Goal: Task Accomplishment & Management: Manage account settings

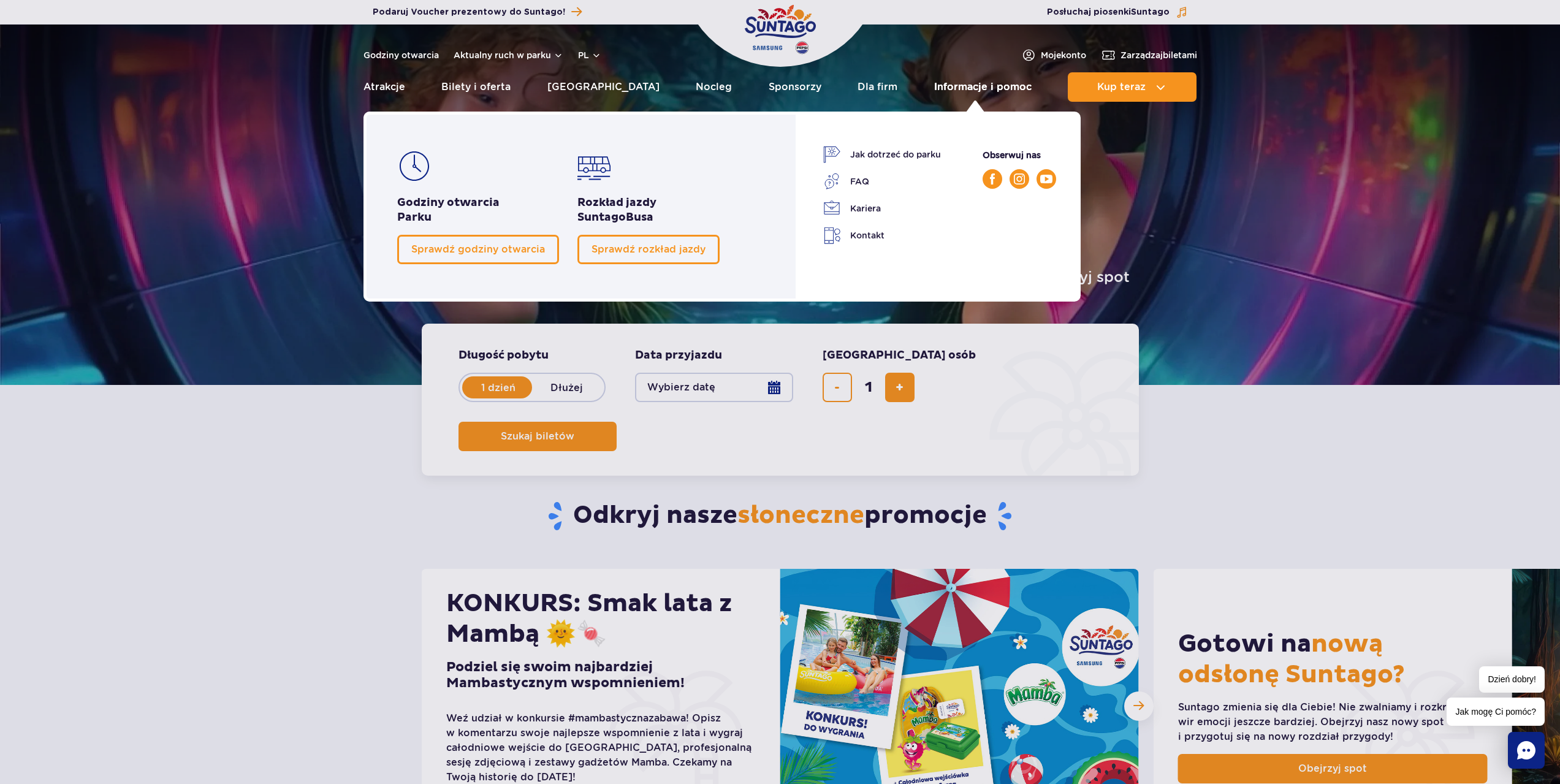
click at [960, 89] on link "Informacje i pomoc" at bounding box center [983, 87] width 97 height 29
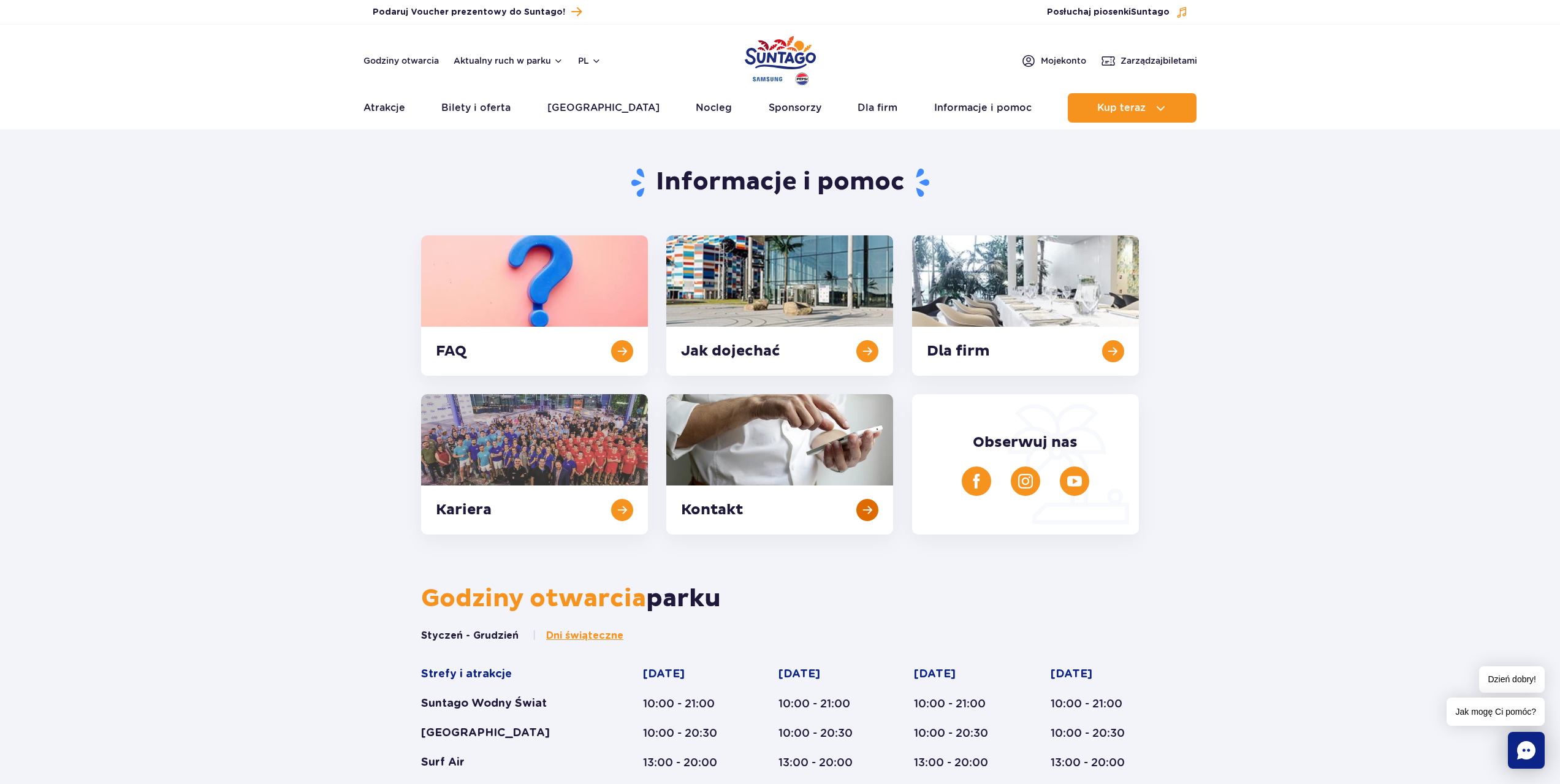
click at [849, 512] on link at bounding box center [779, 464] width 227 height 140
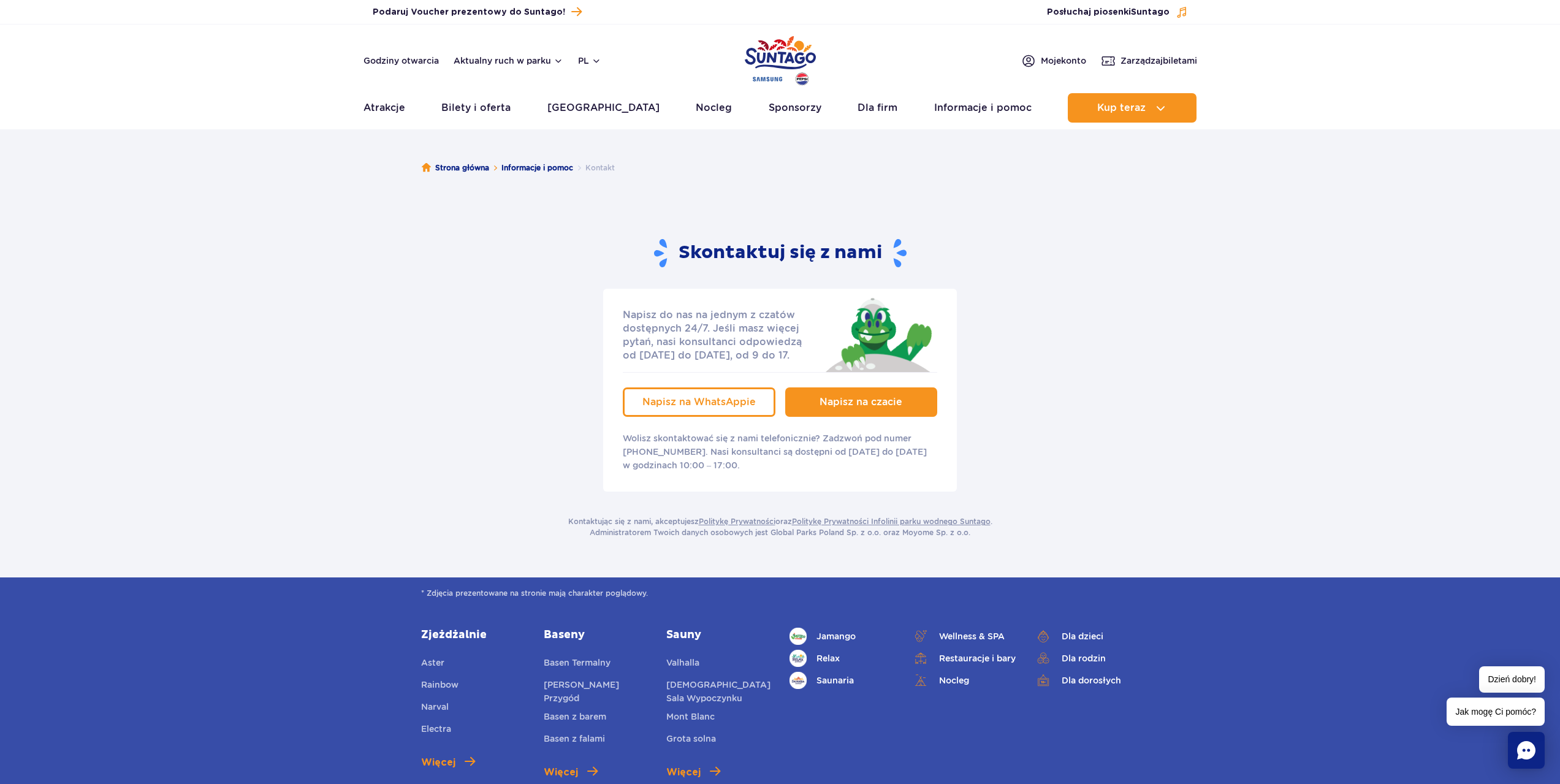
click at [836, 411] on link "Napisz na czacie" at bounding box center [861, 402] width 153 height 29
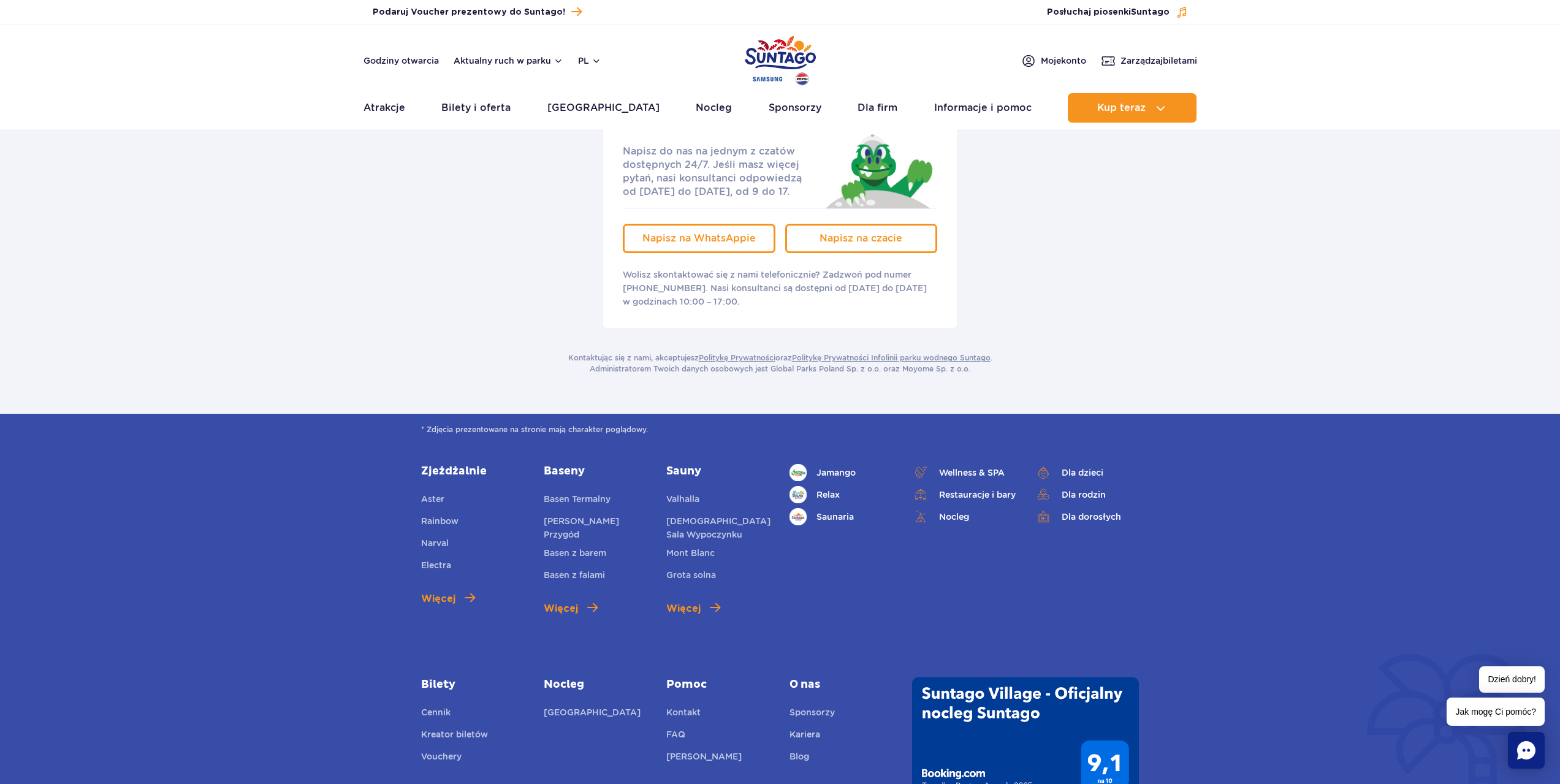
scroll to position [246, 0]
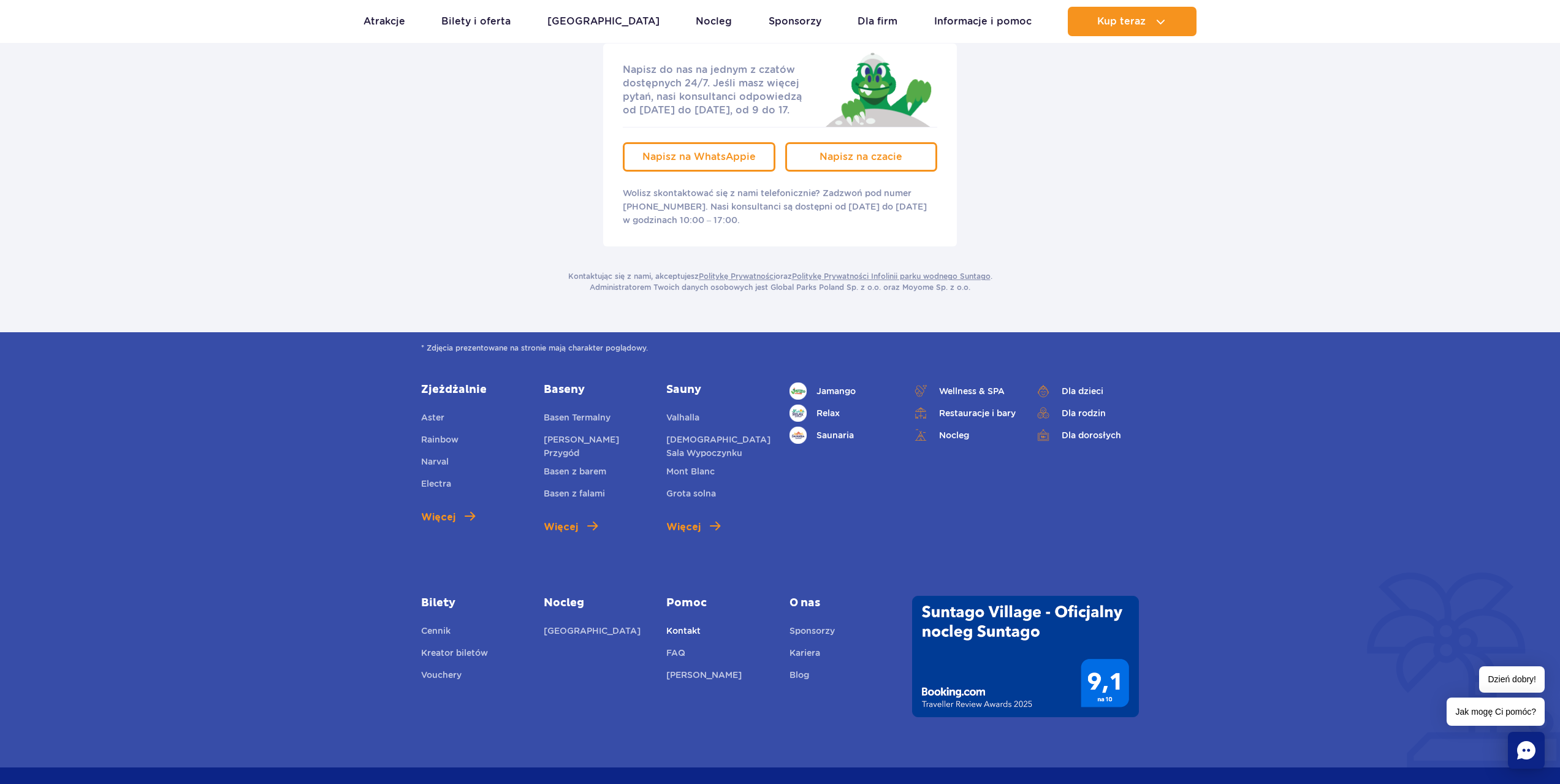
click at [686, 630] on link "Kontakt" at bounding box center [683, 632] width 34 height 17
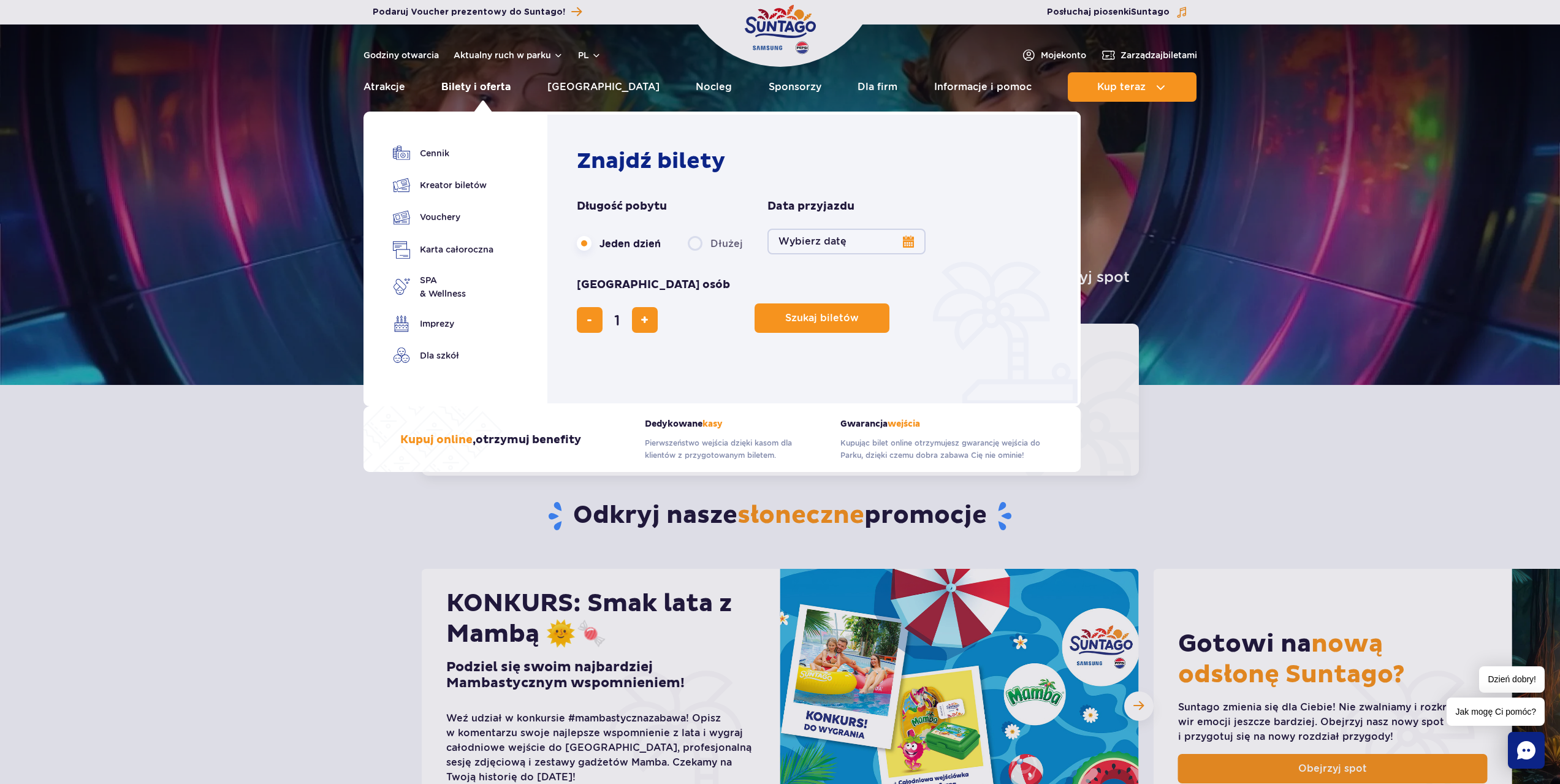
click at [507, 84] on link "Bilety i oferta" at bounding box center [476, 87] width 69 height 29
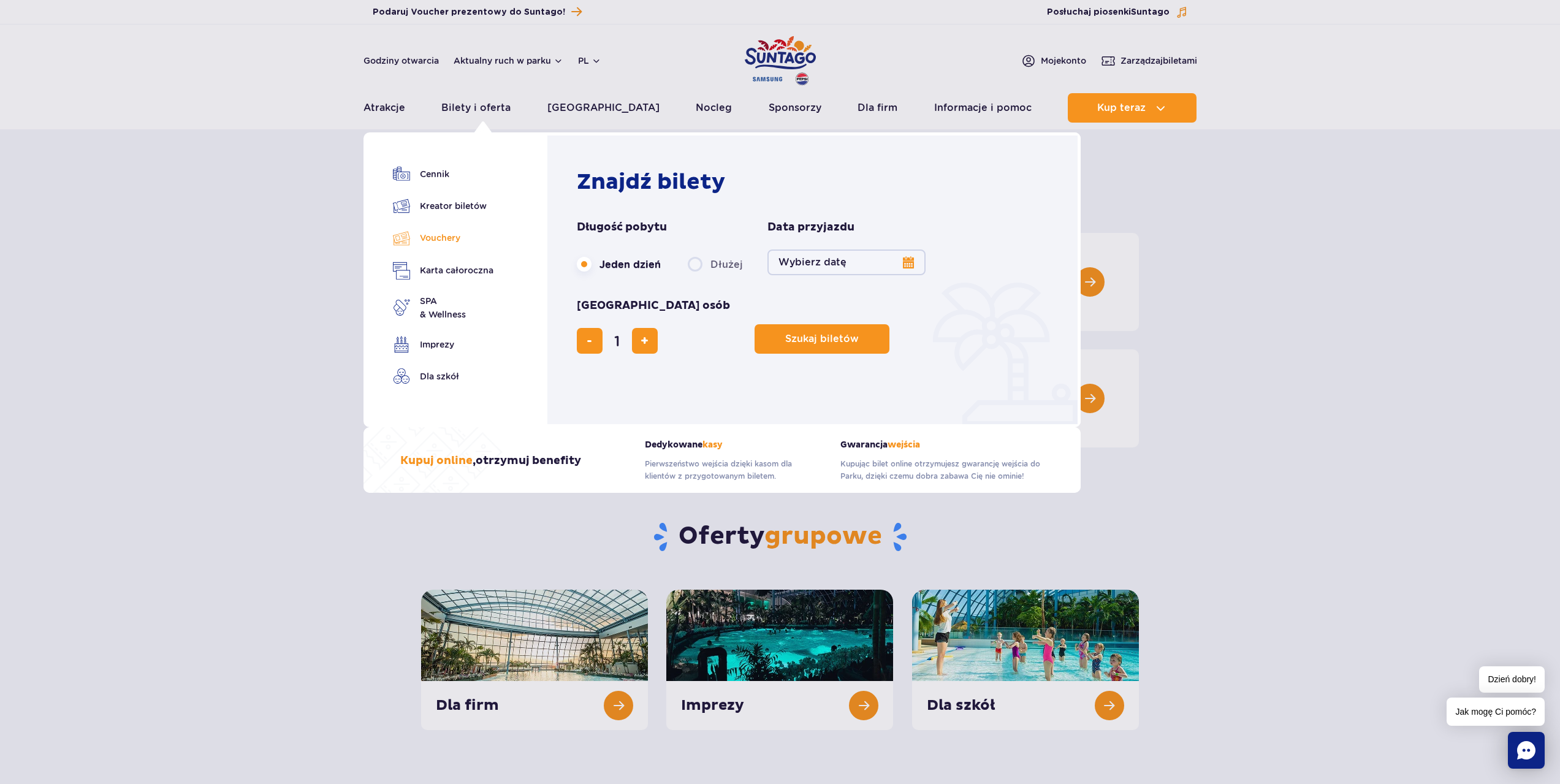
click at [430, 239] on link "Vouchery" at bounding box center [443, 238] width 101 height 18
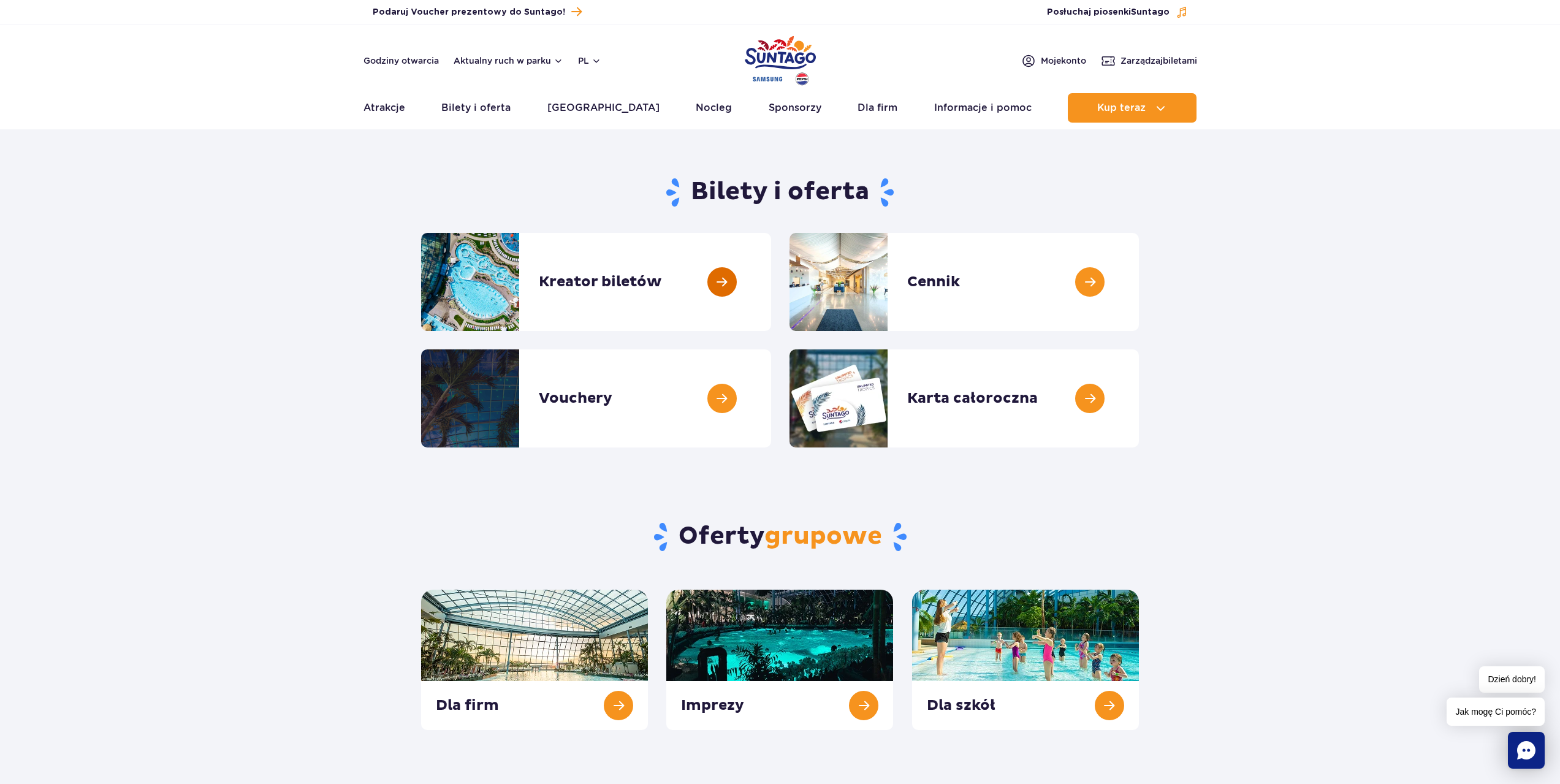
click at [771, 283] on link at bounding box center [771, 282] width 0 height 98
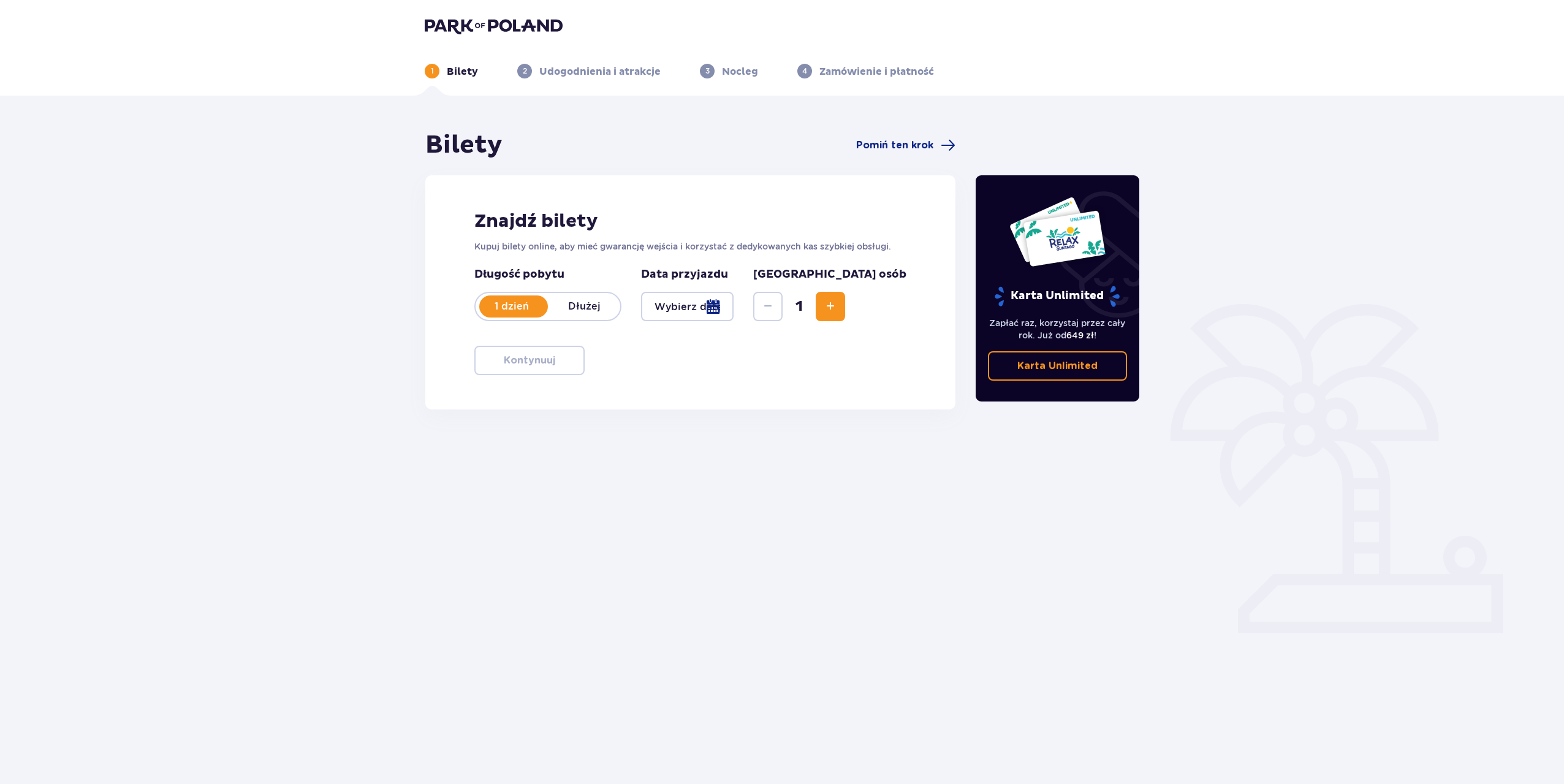
click at [845, 312] on button "Increase" at bounding box center [831, 307] width 29 height 29
click at [845, 305] on button "Increase" at bounding box center [831, 307] width 29 height 29
click at [688, 309] on div at bounding box center [687, 307] width 92 height 29
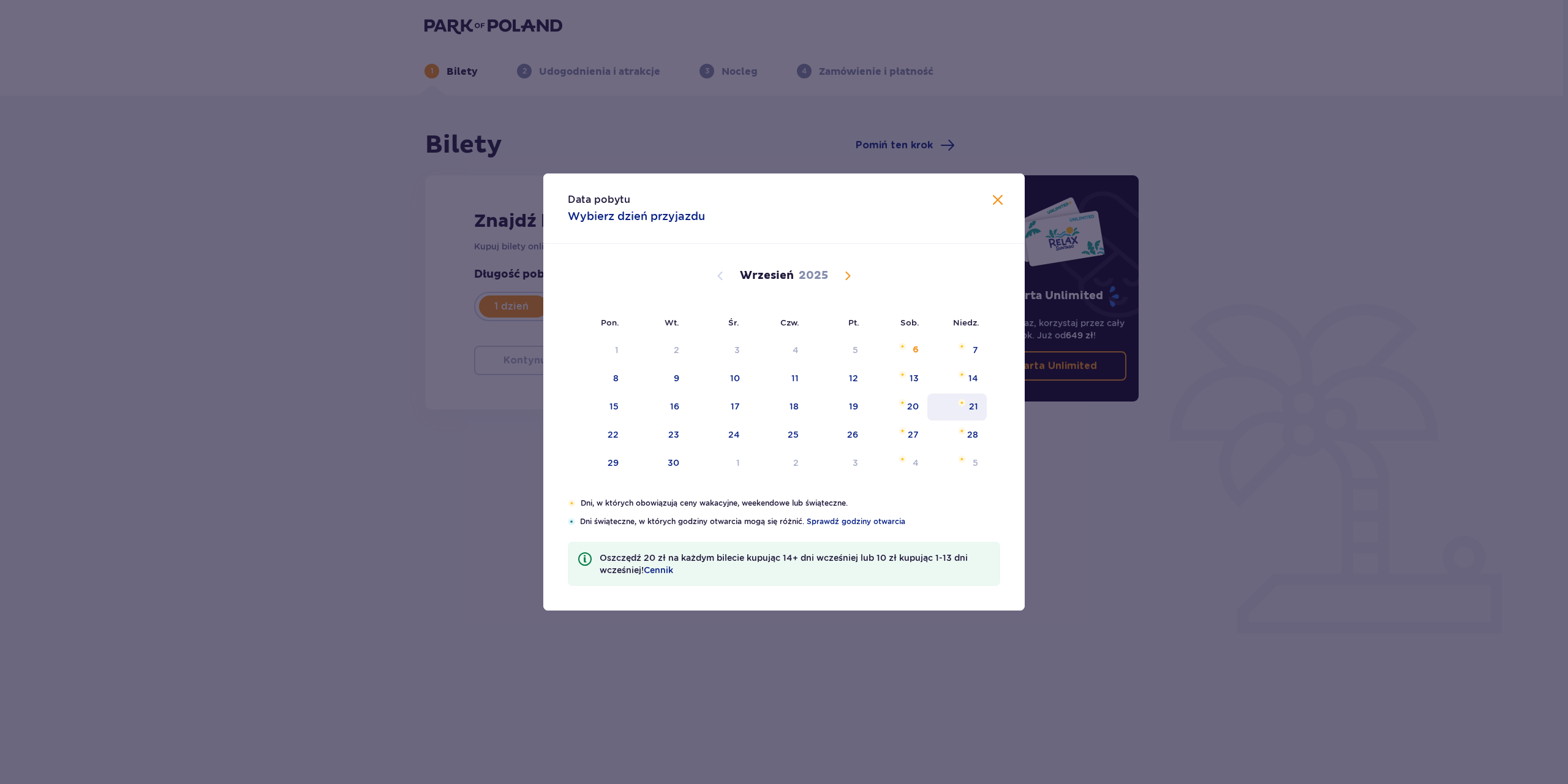
click at [966, 404] on img "niedziela, 21 września 2025" at bounding box center [962, 402] width 8 height 8
type input "21.09.25"
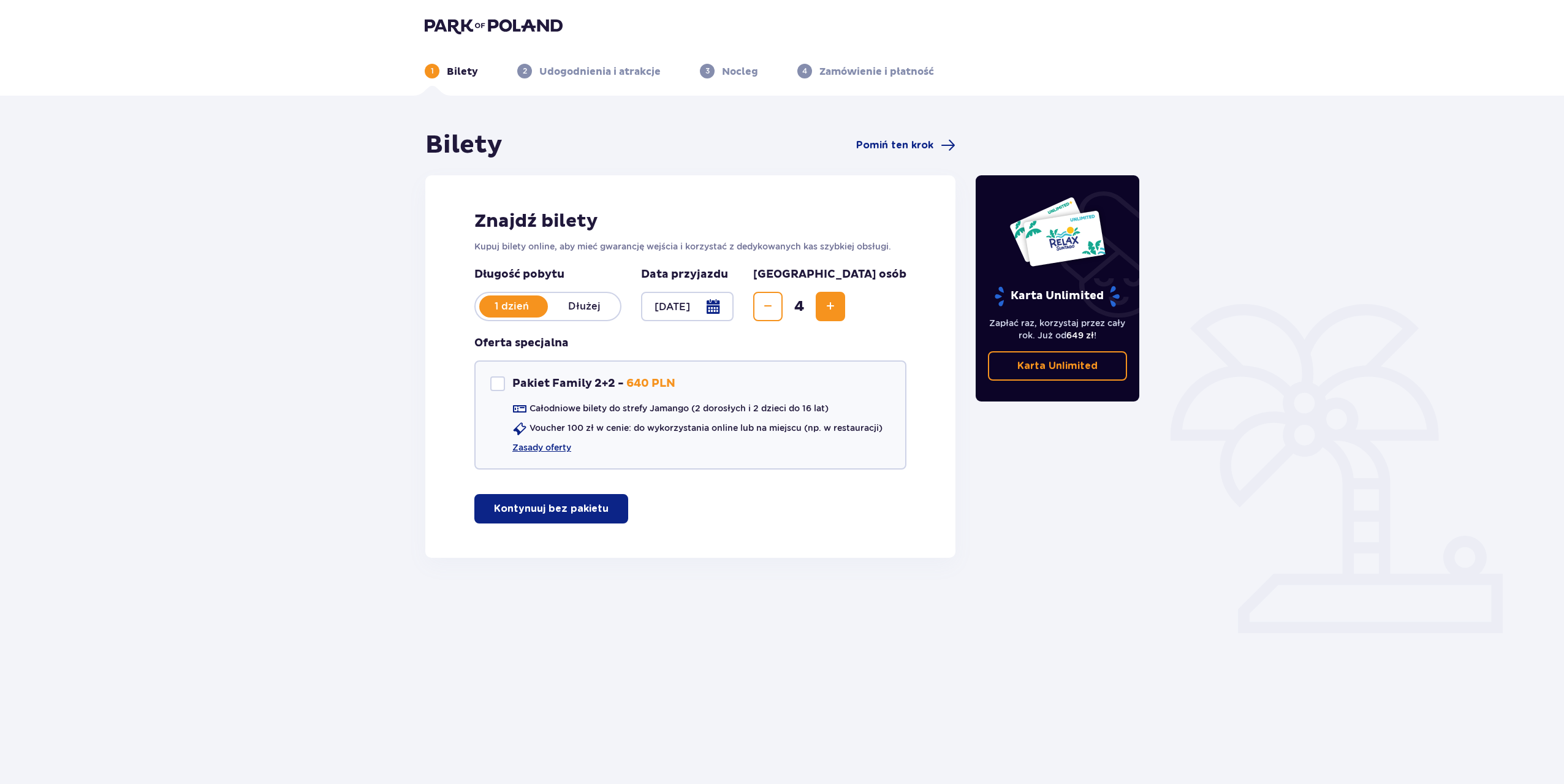
click at [315, 380] on div "Bilety Pomiń ten krok Znajdź bilety Kupuj bilety online, aby mieć gwarancję wej…" at bounding box center [782, 364] width 1564 height 536
click at [536, 445] on link "Zasady oferty" at bounding box center [542, 447] width 59 height 12
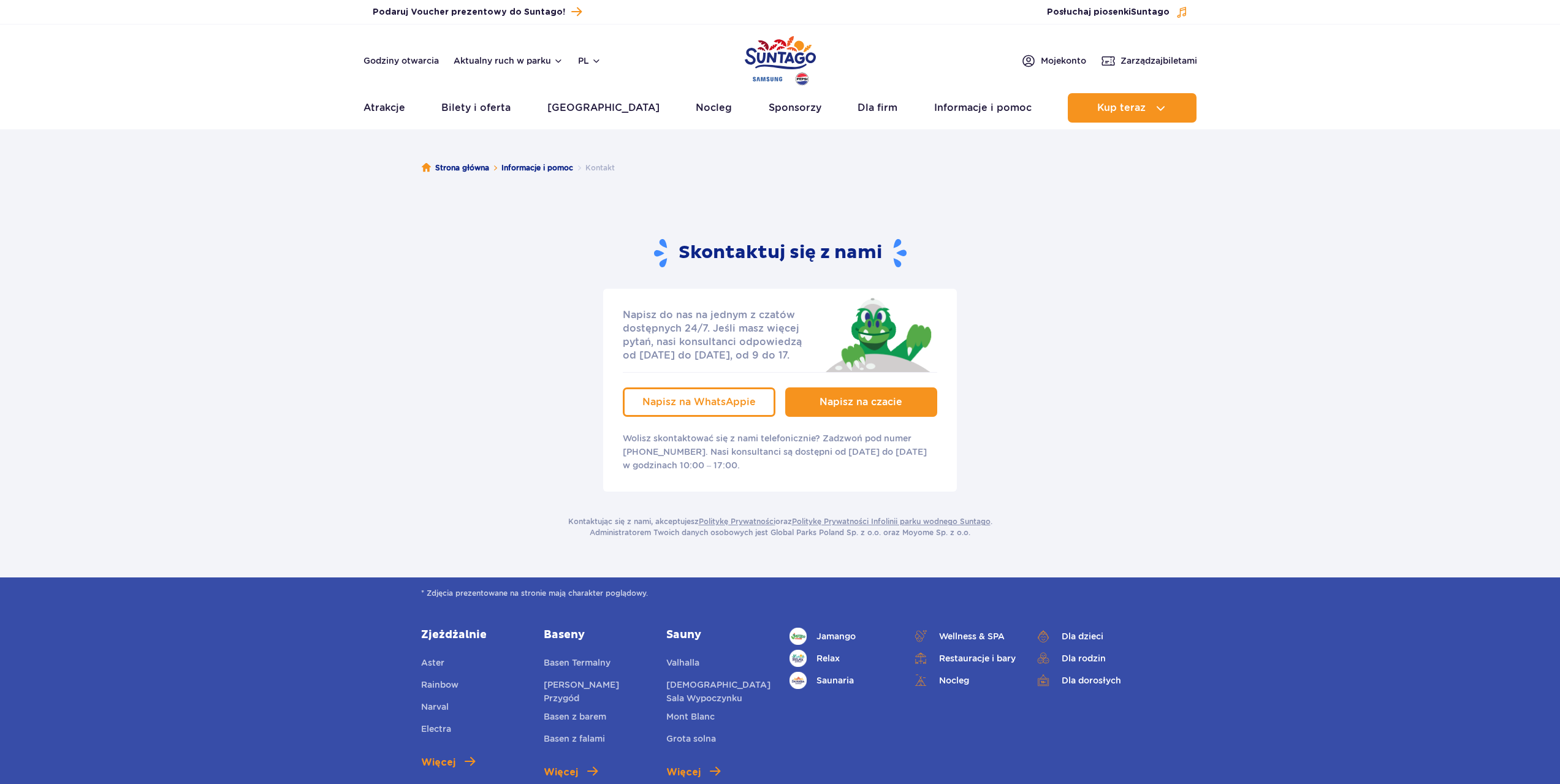
click at [858, 401] on span "Napisz na czacie" at bounding box center [861, 402] width 83 height 12
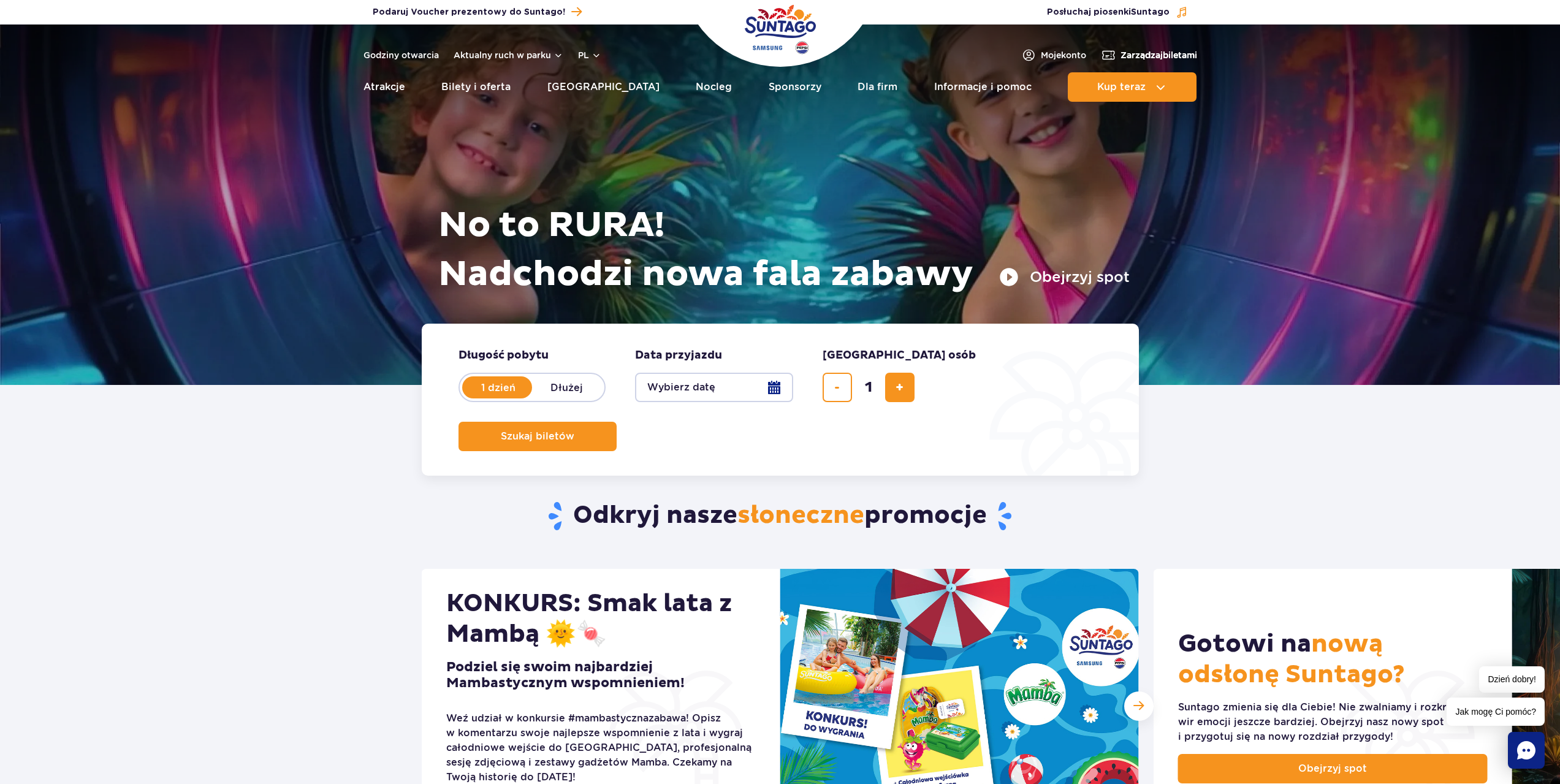
click at [1167, 57] on span "Zarządzaj biletami" at bounding box center [1158, 55] width 77 height 12
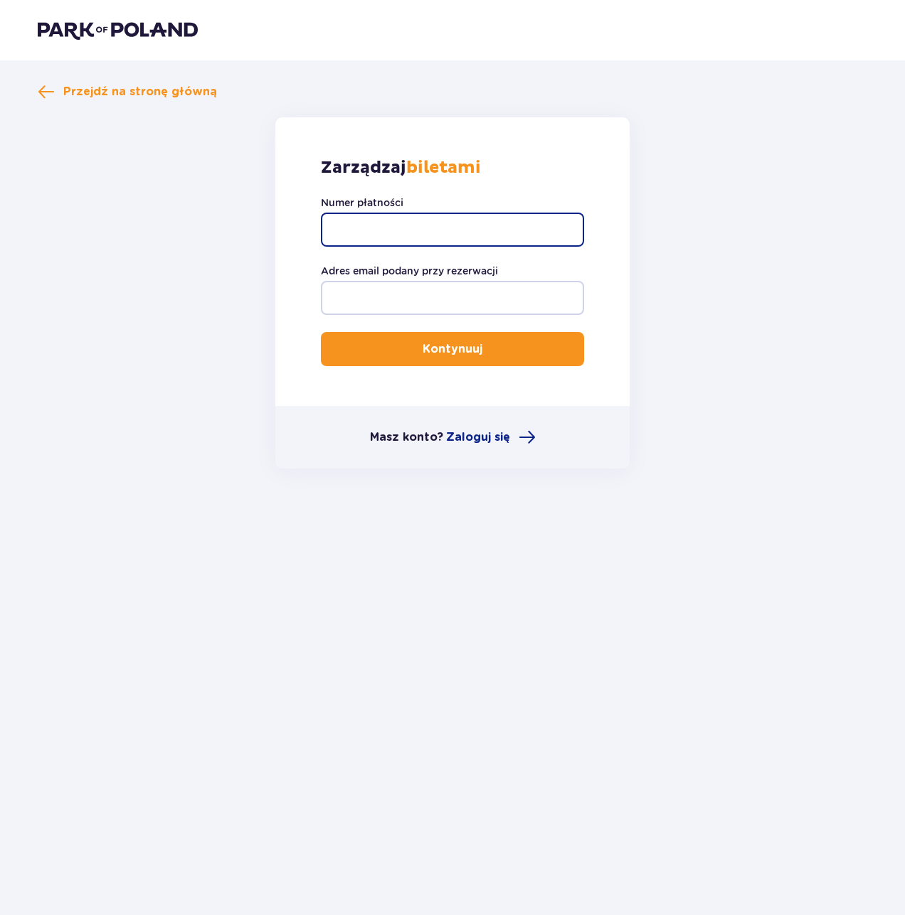
click at [399, 230] on input "Numer płatności" at bounding box center [452, 230] width 263 height 34
paste input "SP/INT/526/09/2025/I"
type input "SP/INT/526/09/2025/I"
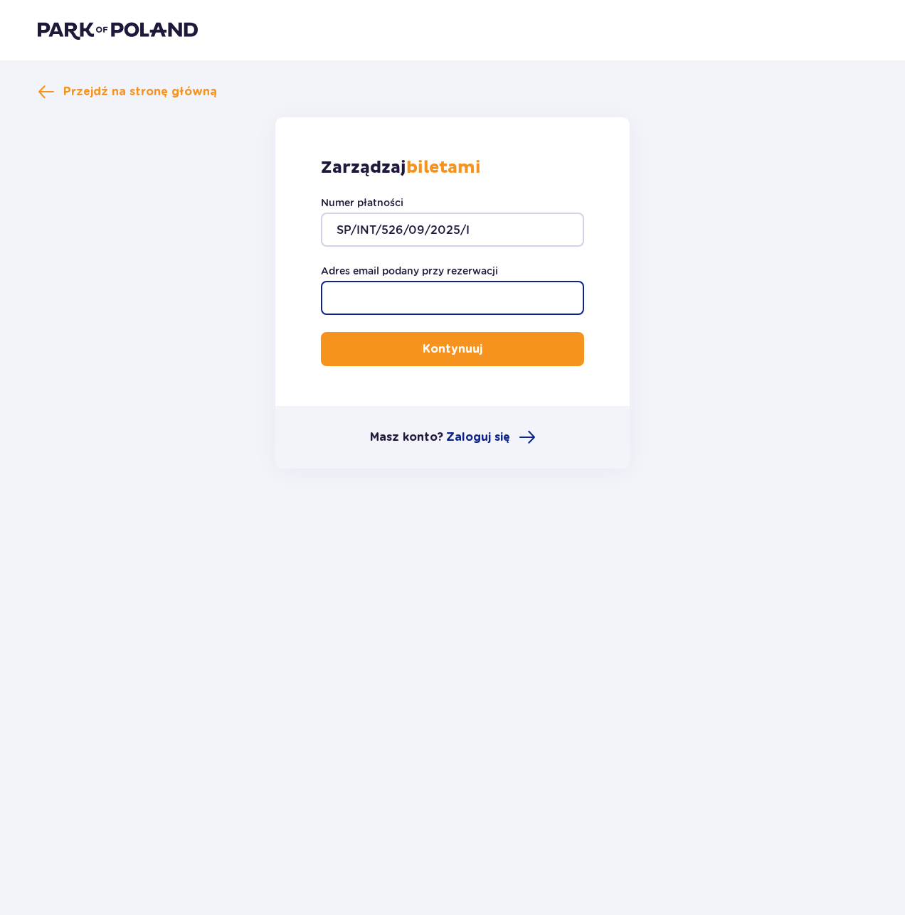
drag, startPoint x: 399, startPoint y: 313, endPoint x: 393, endPoint y: 302, distance: 12.4
click at [397, 313] on input "Adres email podany przy rezerwacji" at bounding box center [452, 298] width 263 height 34
type input "[PERSON_NAME][EMAIL_ADDRESS][DOMAIN_NAME]"
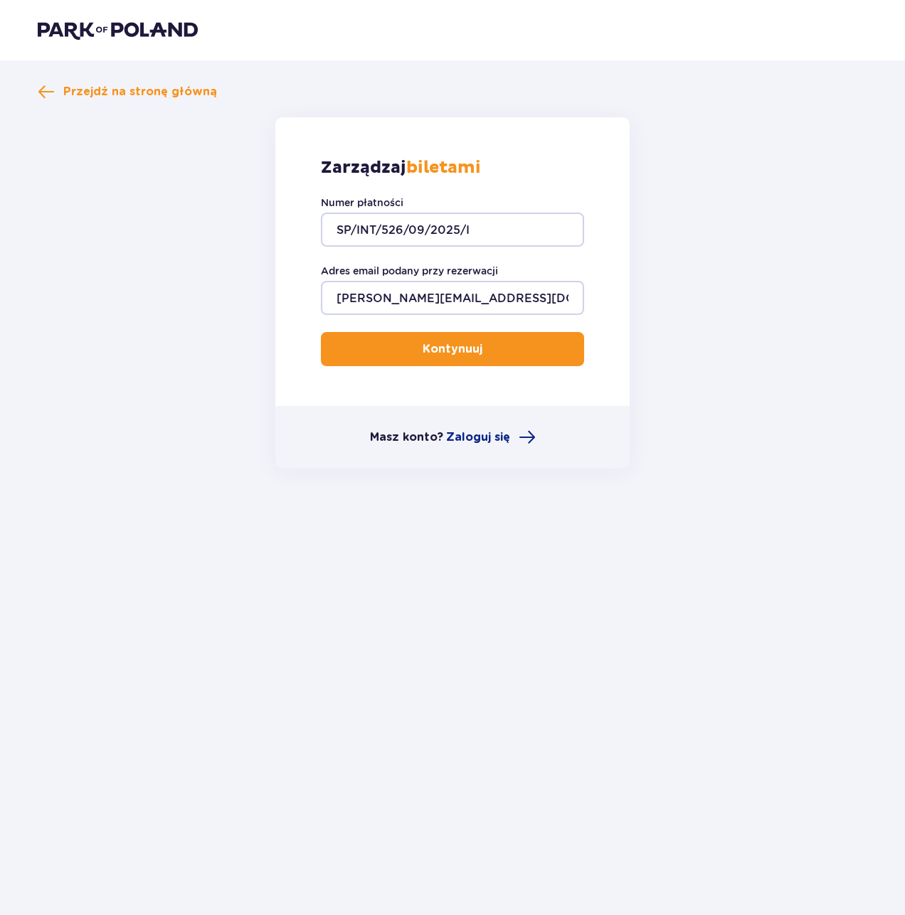
click at [425, 352] on p "Kontynuuj" at bounding box center [453, 349] width 60 height 16
